Goal: Find specific page/section: Find specific page/section

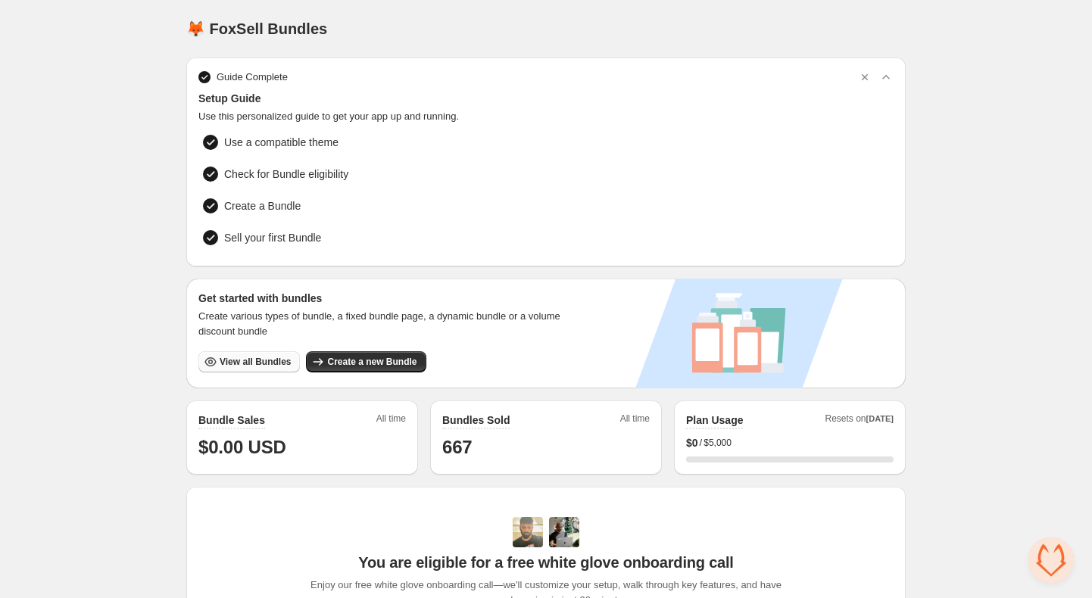
click at [240, 356] on span "View all Bundles" at bounding box center [255, 362] width 71 height 12
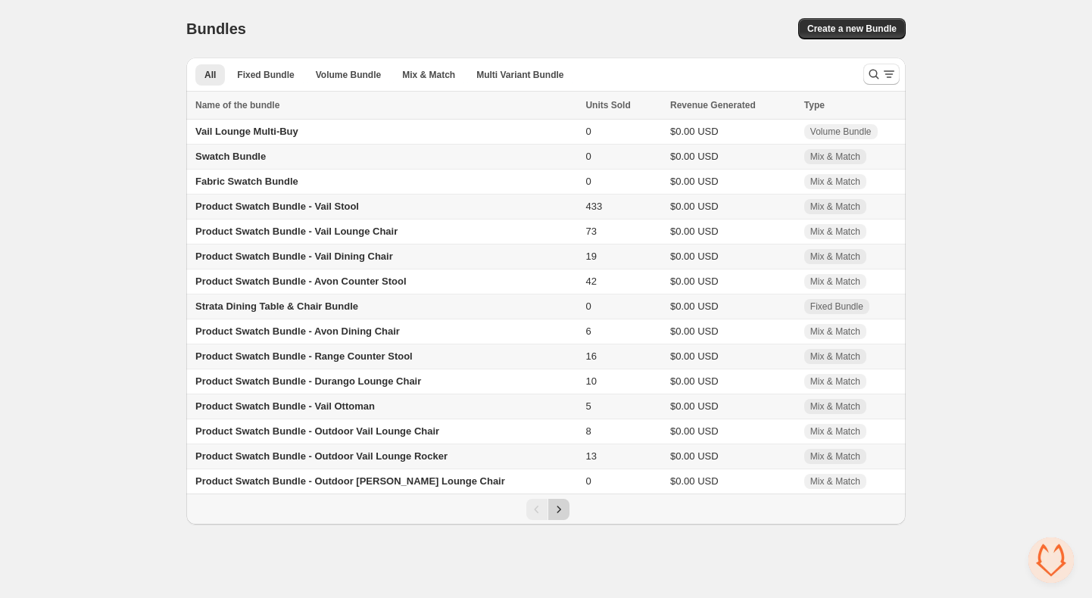
click at [555, 517] on icon "Next" at bounding box center [558, 509] width 15 height 15
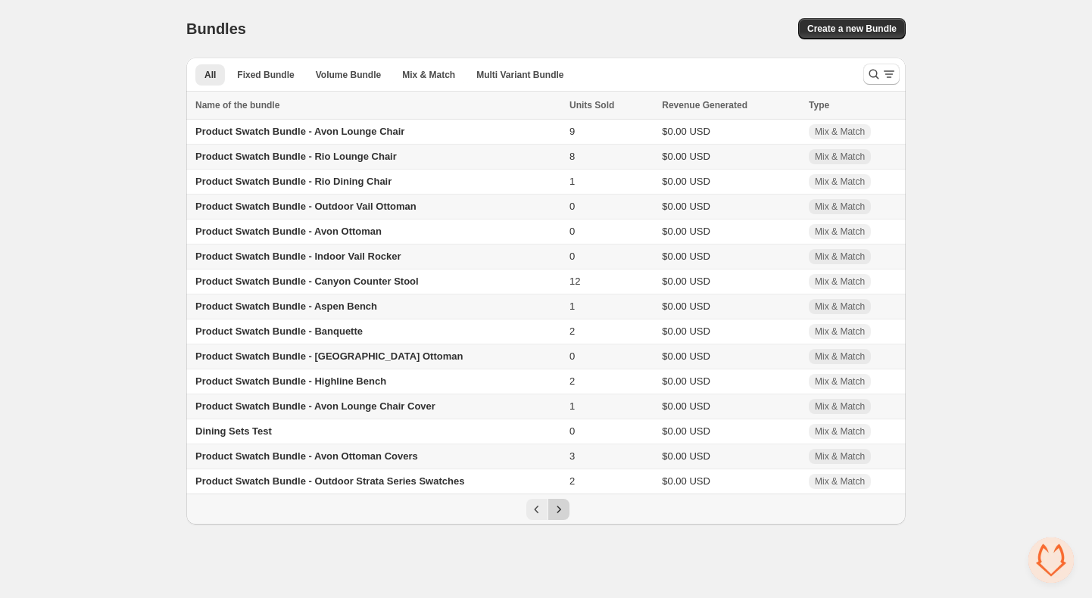
click at [560, 517] on icon "Next" at bounding box center [558, 509] width 15 height 15
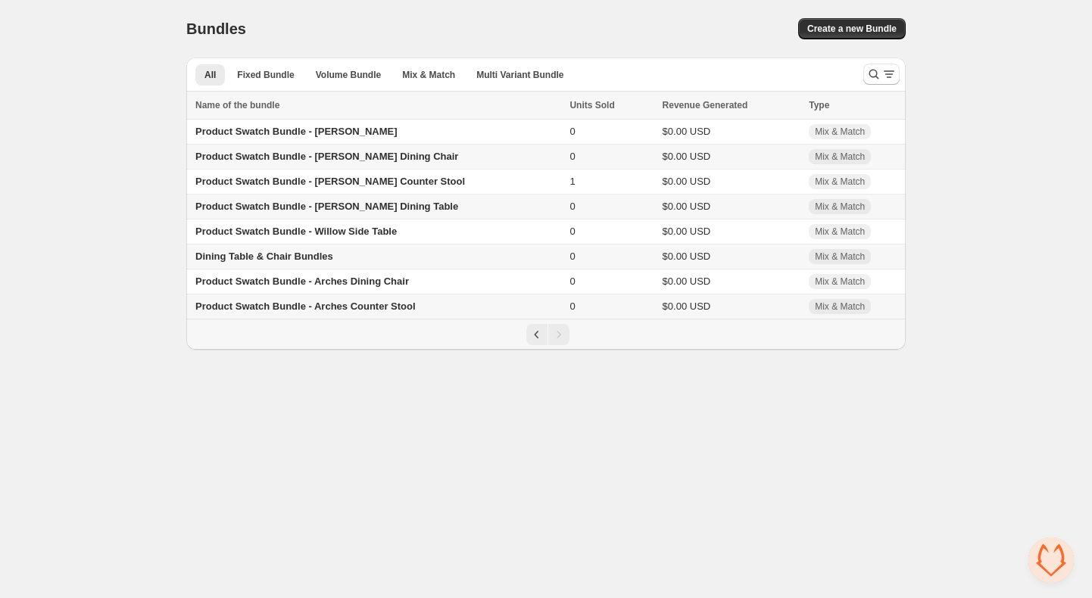
click at [275, 257] on span "Dining Table & Chair Bundles" at bounding box center [264, 256] width 138 height 11
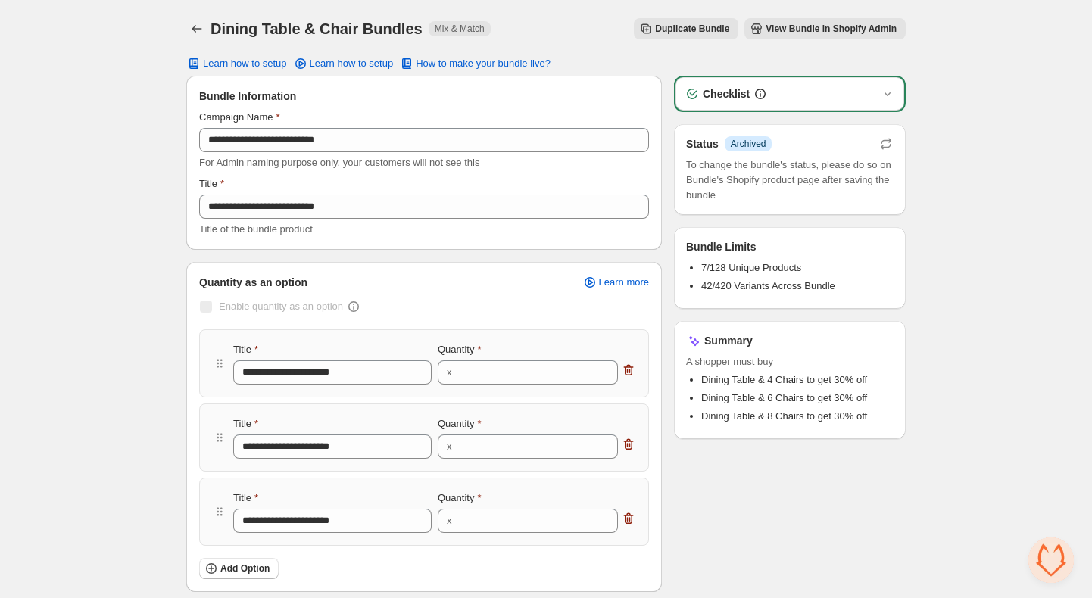
click at [785, 25] on span "View Bundle in Shopify Admin" at bounding box center [831, 29] width 131 height 12
